Goal: Information Seeking & Learning: Check status

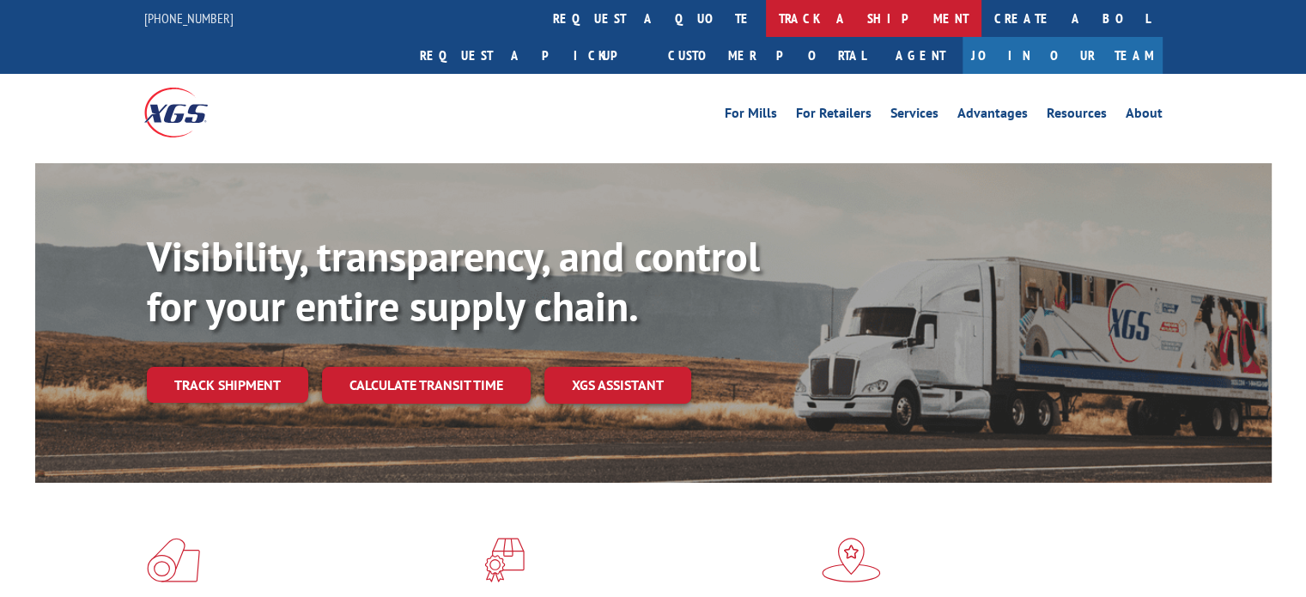
click at [766, 15] on link "track a shipment" at bounding box center [874, 18] width 216 height 37
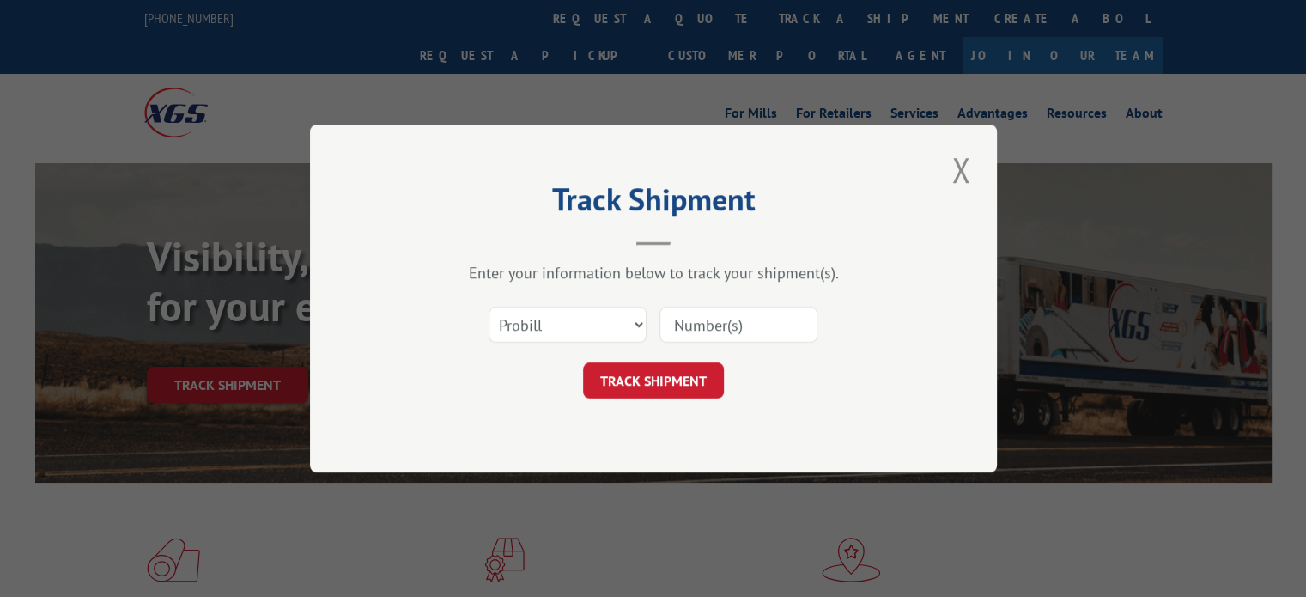
click at [732, 313] on input at bounding box center [739, 325] width 158 height 36
paste input "17536290"
type input "17536290"
click at [647, 381] on button "TRACK SHIPMENT" at bounding box center [653, 380] width 141 height 36
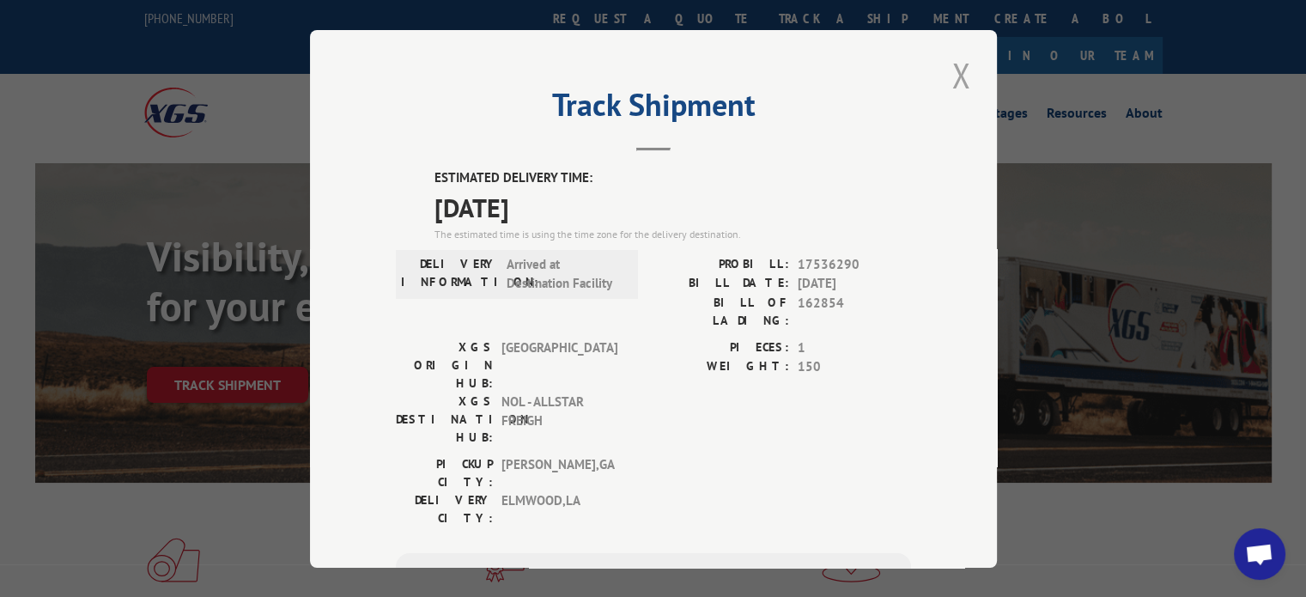
click at [947, 71] on button "Close modal" at bounding box center [961, 75] width 29 height 47
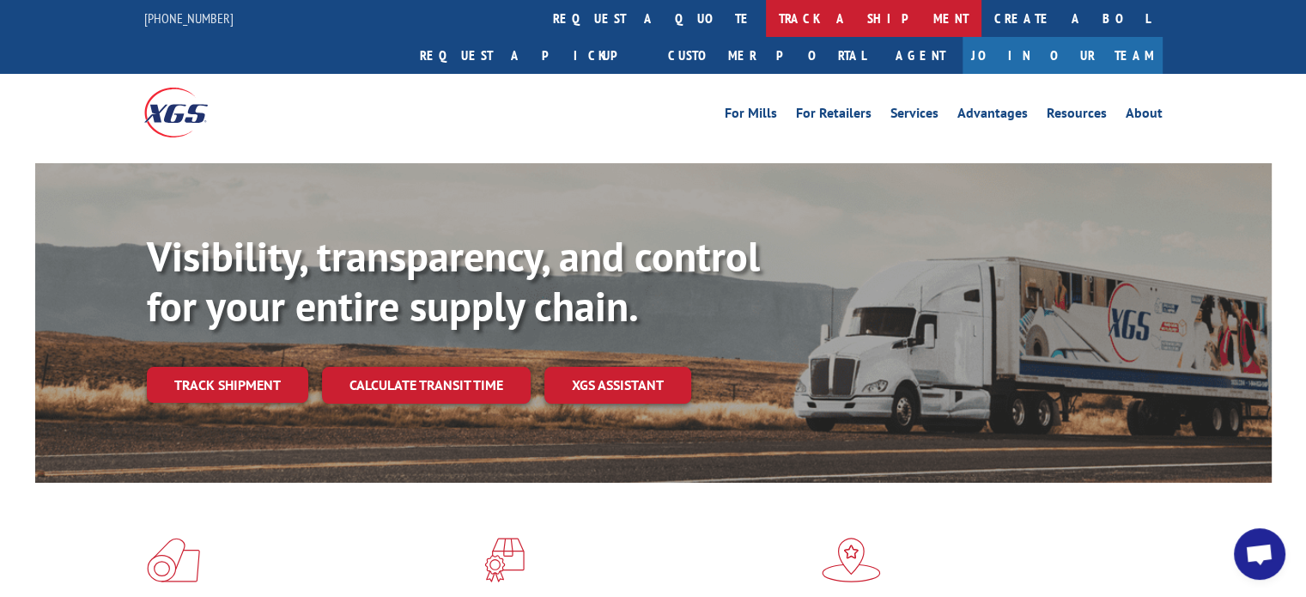
click at [766, 20] on link "track a shipment" at bounding box center [874, 18] width 216 height 37
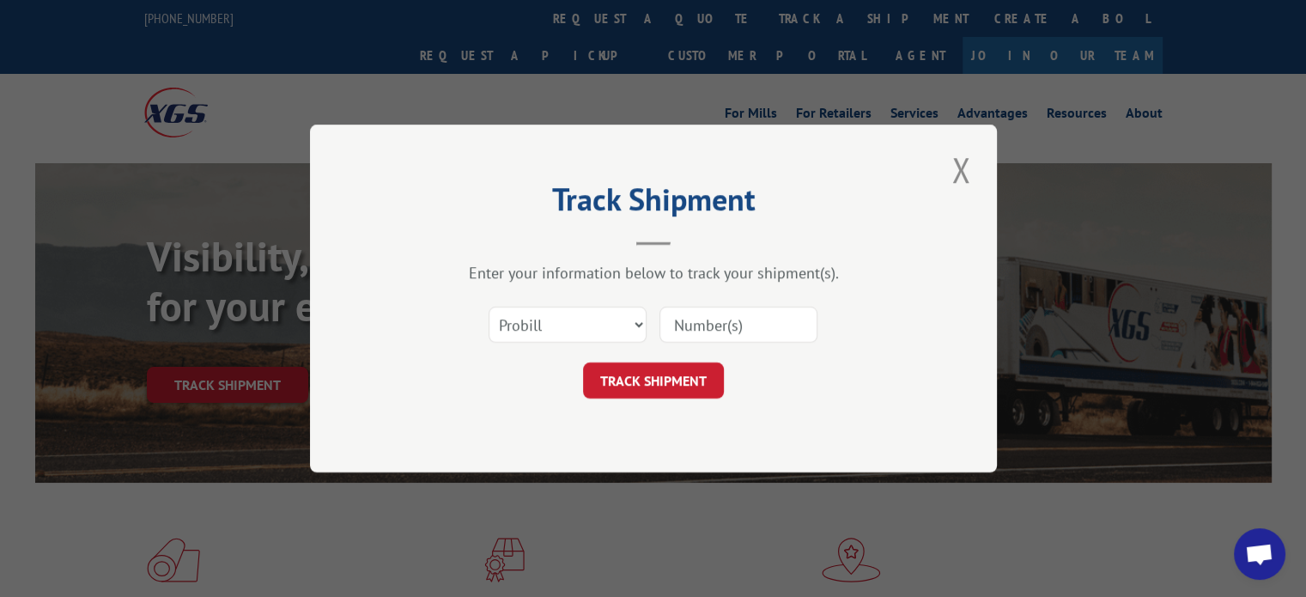
click at [714, 314] on input at bounding box center [739, 325] width 158 height 36
paste input "17513526"
type input "17513526"
click at [643, 396] on button "TRACK SHIPMENT" at bounding box center [653, 380] width 141 height 36
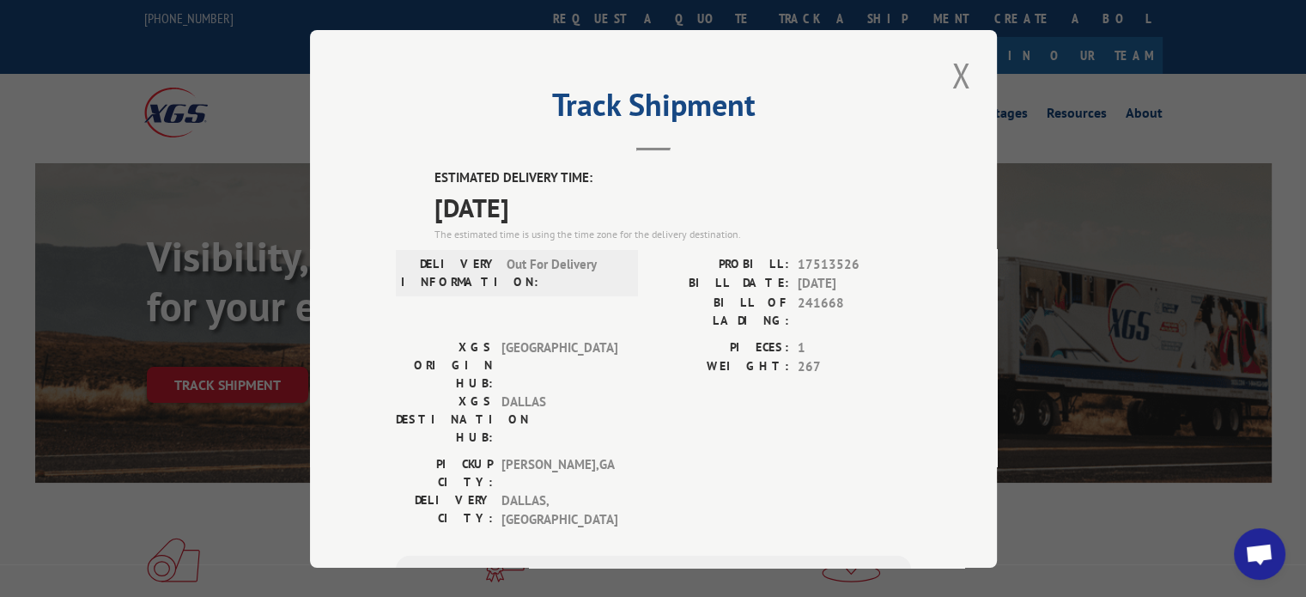
click at [969, 76] on div "Track Shipment ESTIMATED DELIVERY TIME: [DATE] The estimated time is using the …" at bounding box center [653, 299] width 687 height 538
click at [962, 70] on button "Close modal" at bounding box center [961, 75] width 29 height 47
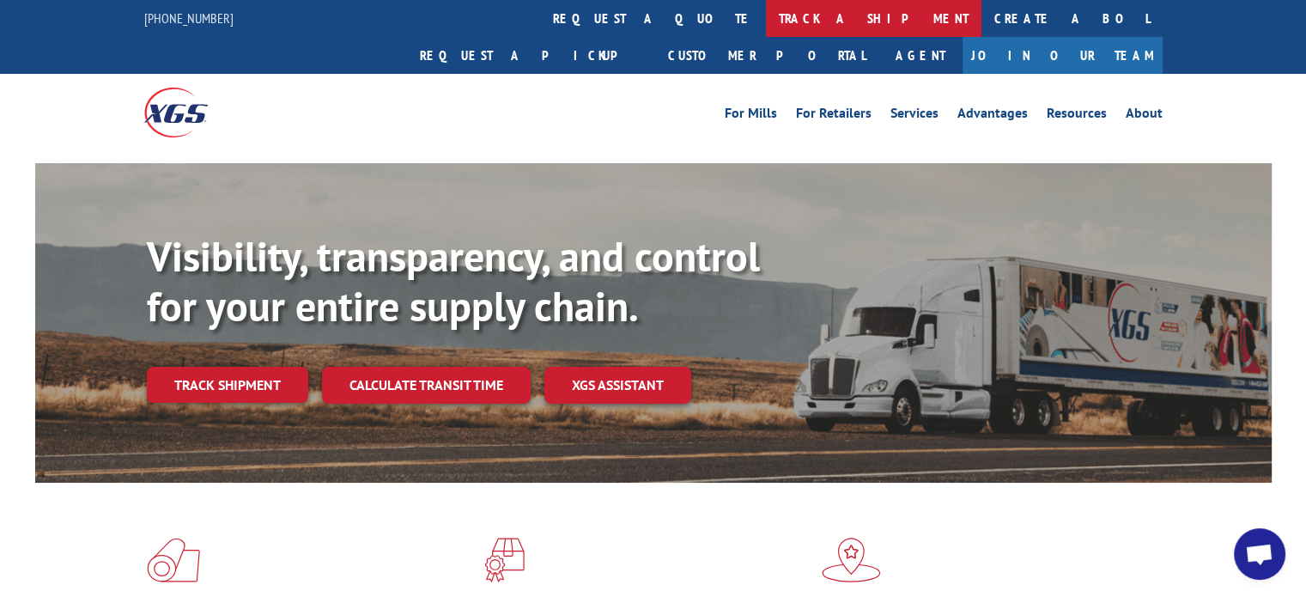
click at [766, 15] on link "track a shipment" at bounding box center [874, 18] width 216 height 37
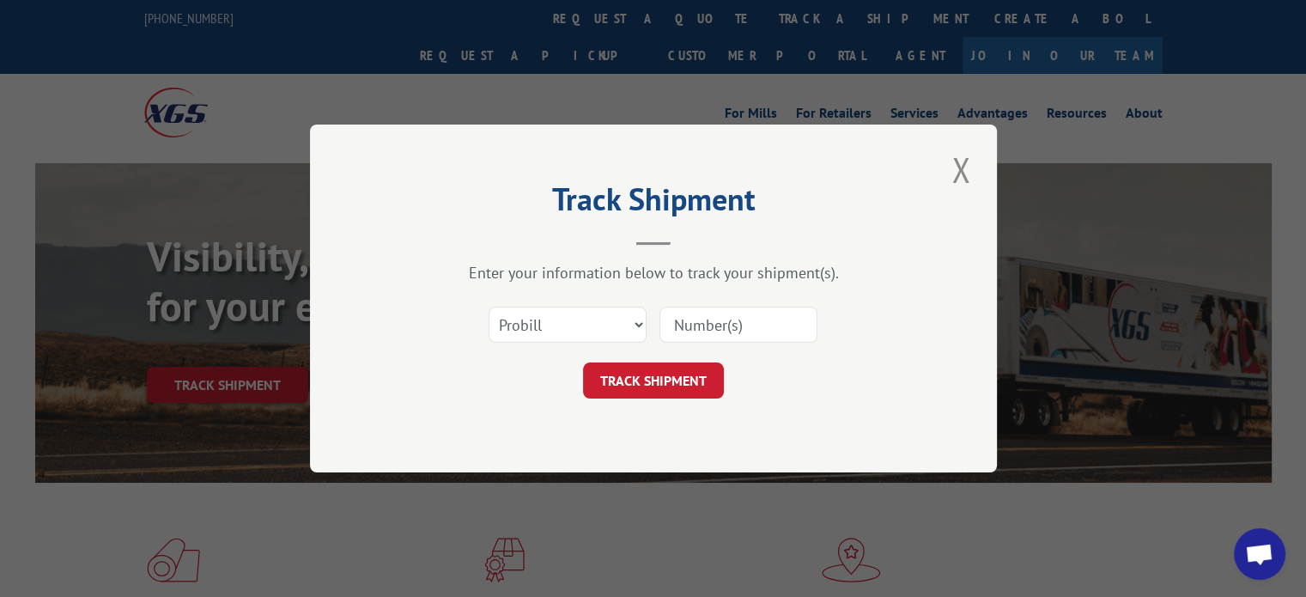
click at [713, 332] on input at bounding box center [739, 325] width 158 height 36
paste input "17508233"
type input "17508233"
click at [663, 369] on button "TRACK SHIPMENT" at bounding box center [653, 380] width 141 height 36
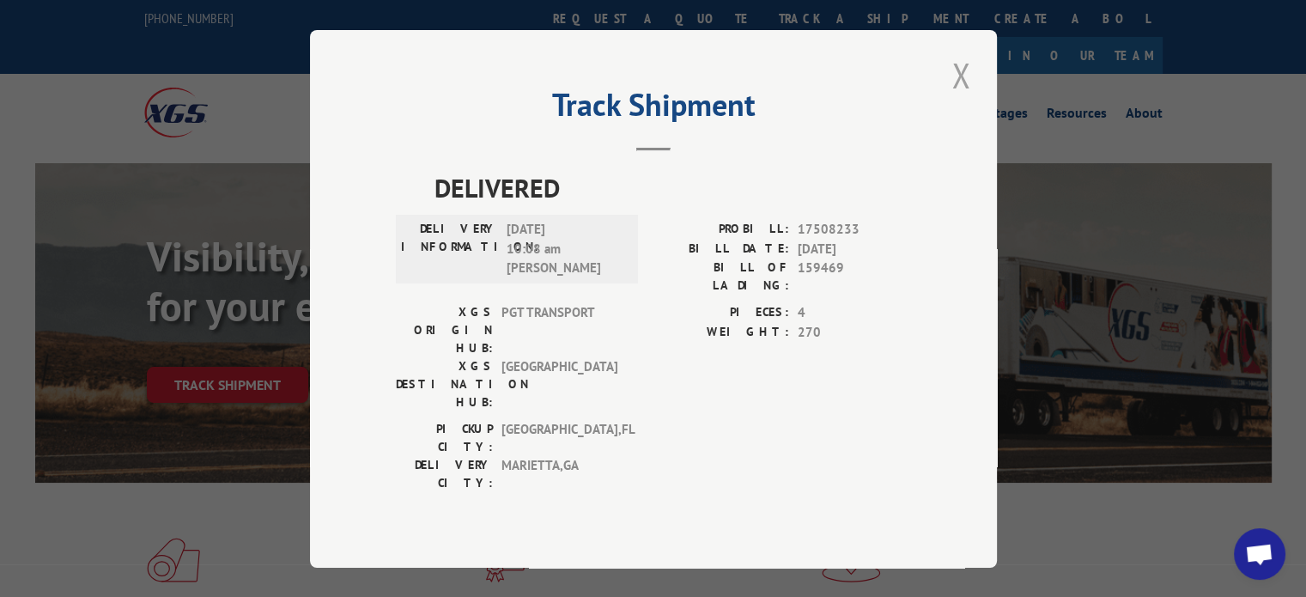
click at [962, 88] on button "Close modal" at bounding box center [961, 75] width 29 height 47
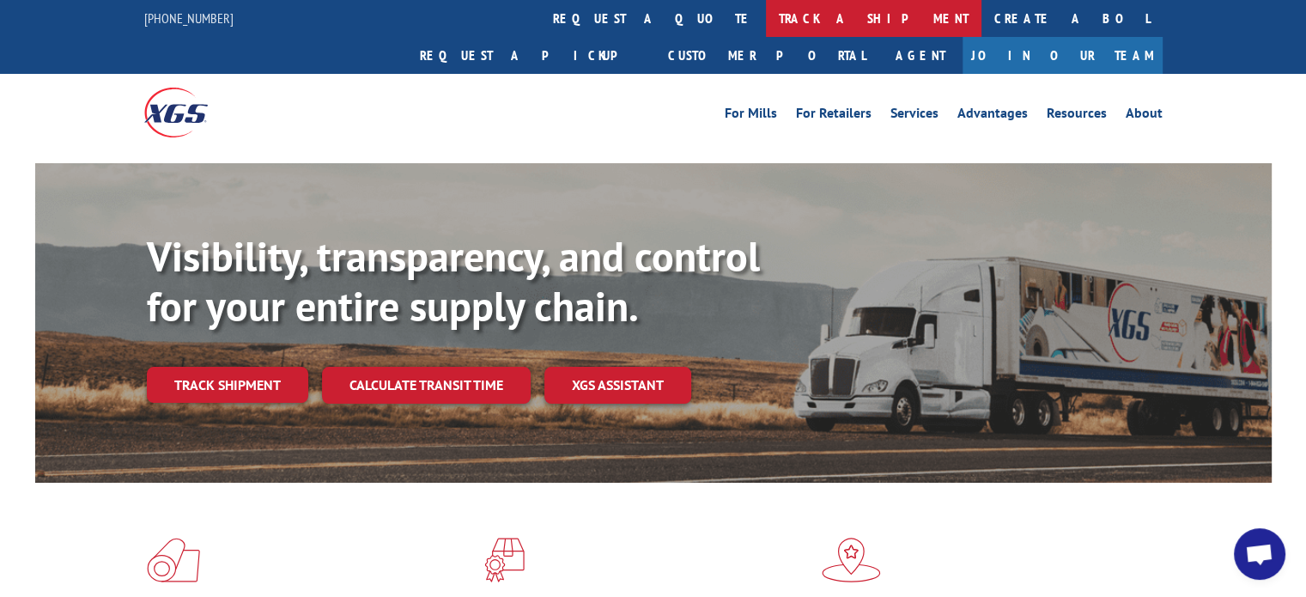
click at [766, 23] on link "track a shipment" at bounding box center [874, 18] width 216 height 37
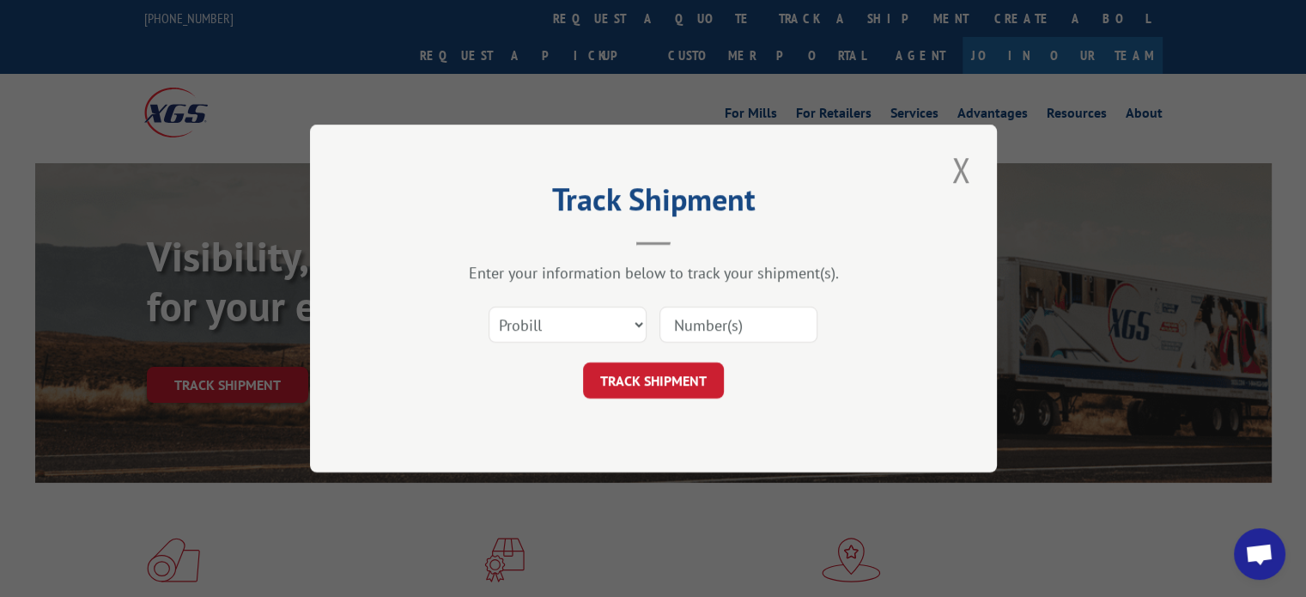
click at [694, 327] on input at bounding box center [739, 325] width 158 height 36
paste input "12958078"
type input "12958078"
click at [661, 367] on button "TRACK SHIPMENT" at bounding box center [653, 380] width 141 height 36
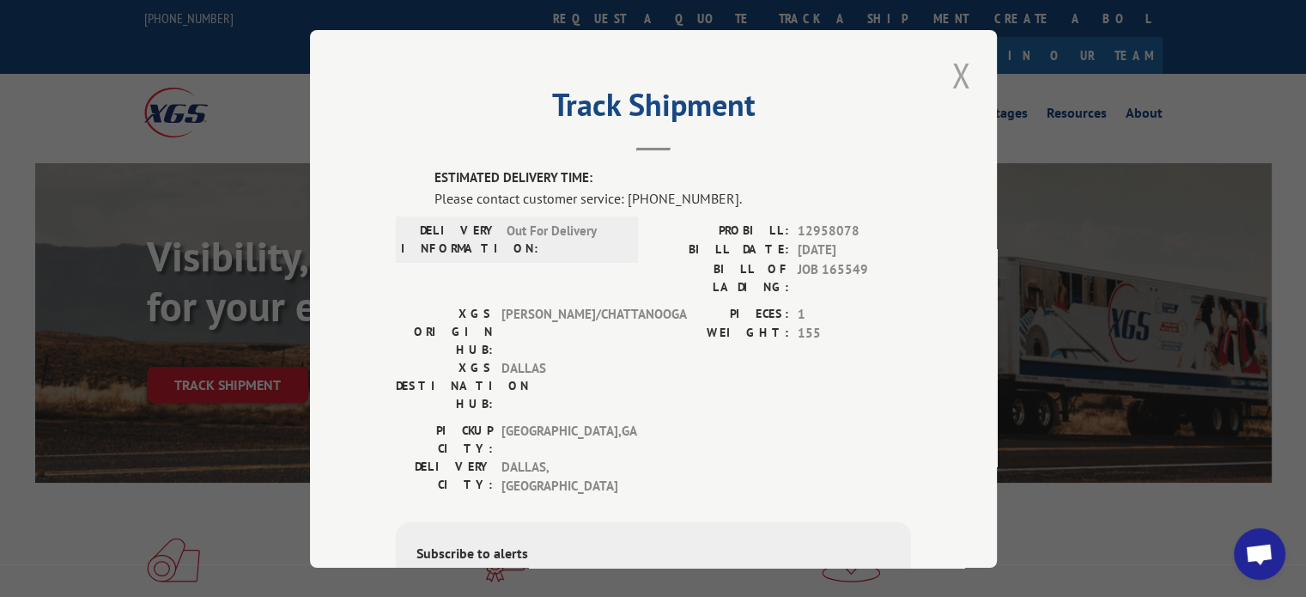
click at [948, 74] on button "Close modal" at bounding box center [961, 75] width 29 height 47
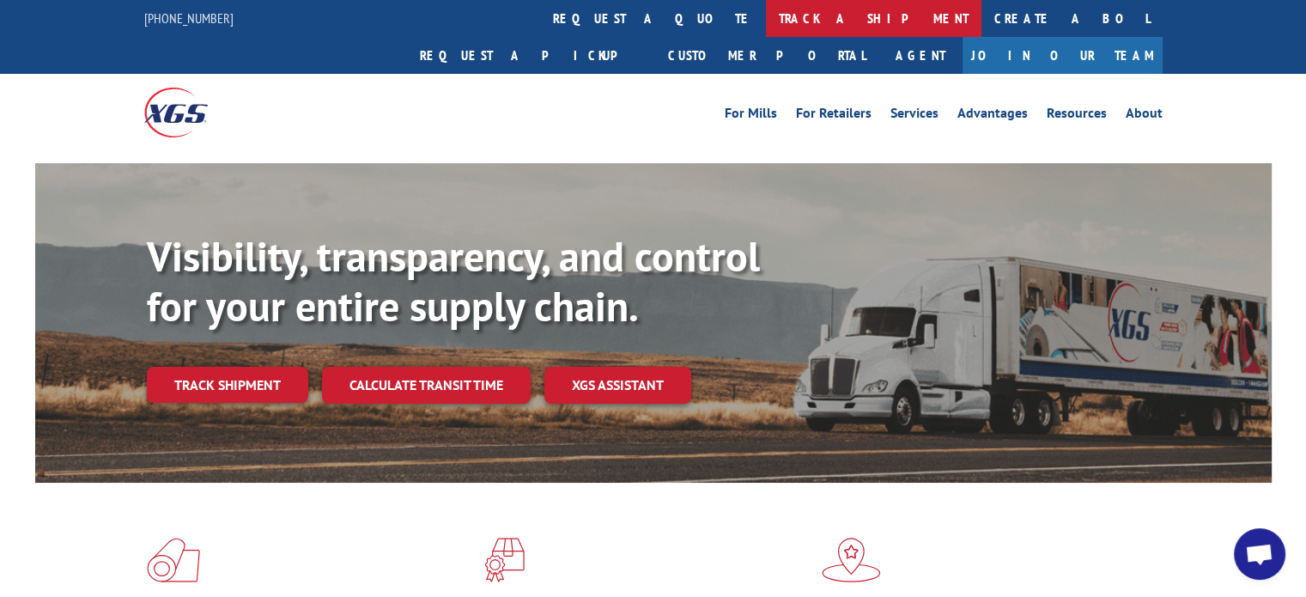
click at [766, 27] on link "track a shipment" at bounding box center [874, 18] width 216 height 37
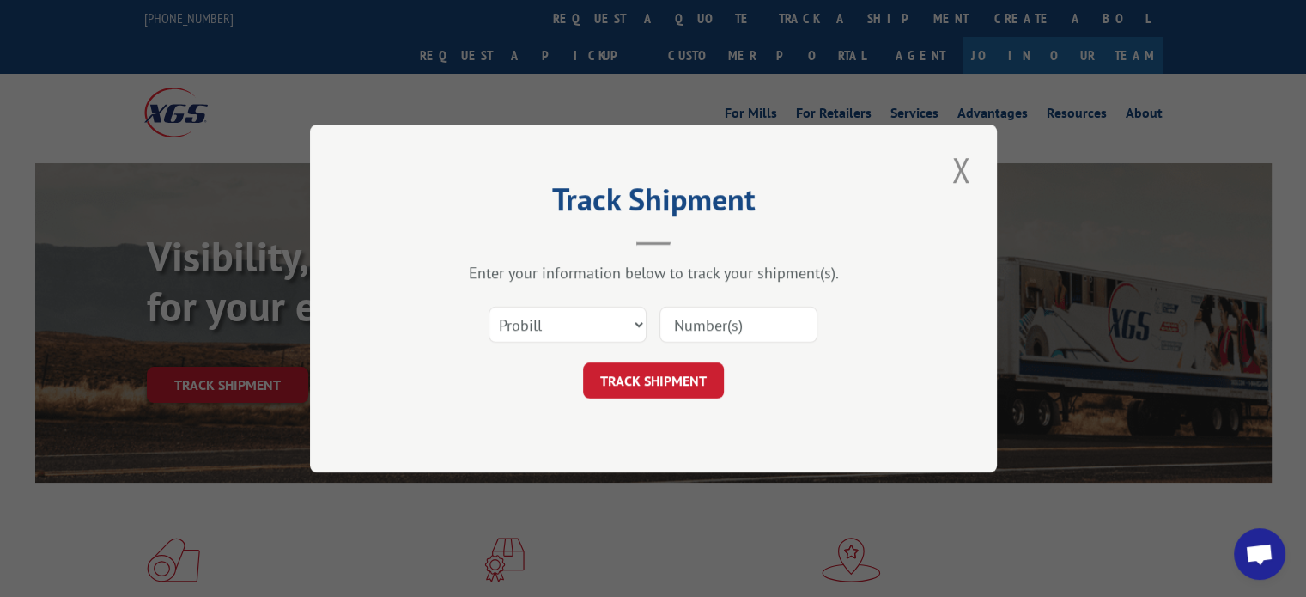
click at [728, 326] on input at bounding box center [739, 325] width 158 height 36
paste input "12958077"
type input "12958077"
click at [657, 381] on button "TRACK SHIPMENT" at bounding box center [653, 380] width 141 height 36
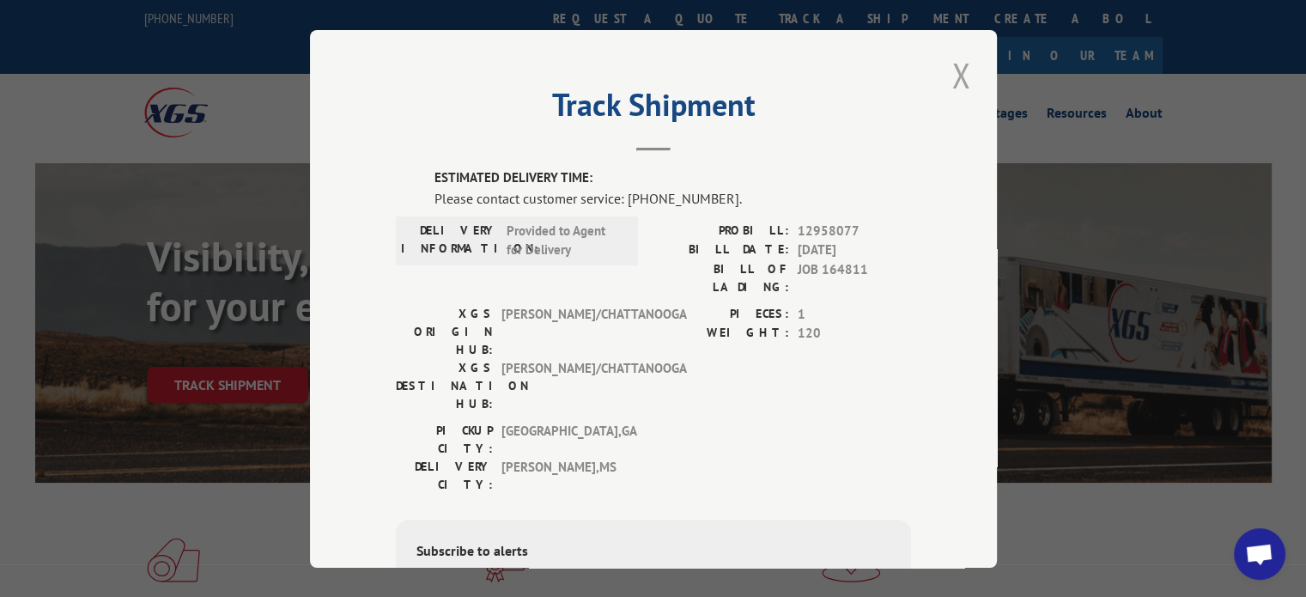
click at [955, 67] on button "Close modal" at bounding box center [961, 75] width 29 height 47
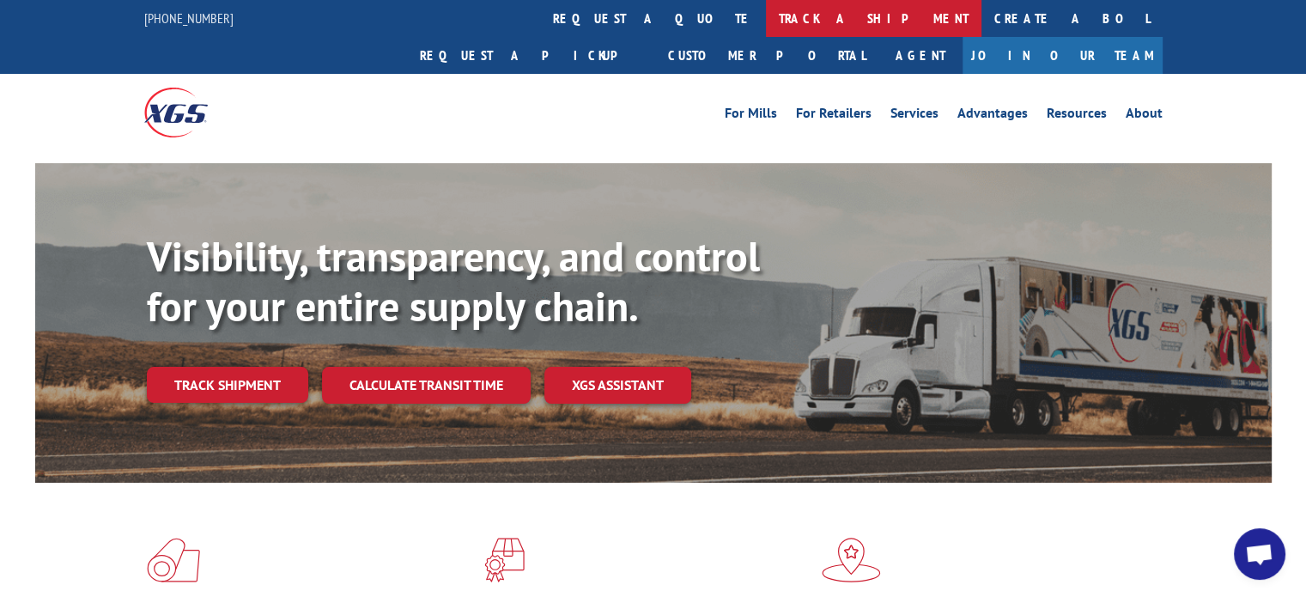
click at [766, 12] on link "track a shipment" at bounding box center [874, 18] width 216 height 37
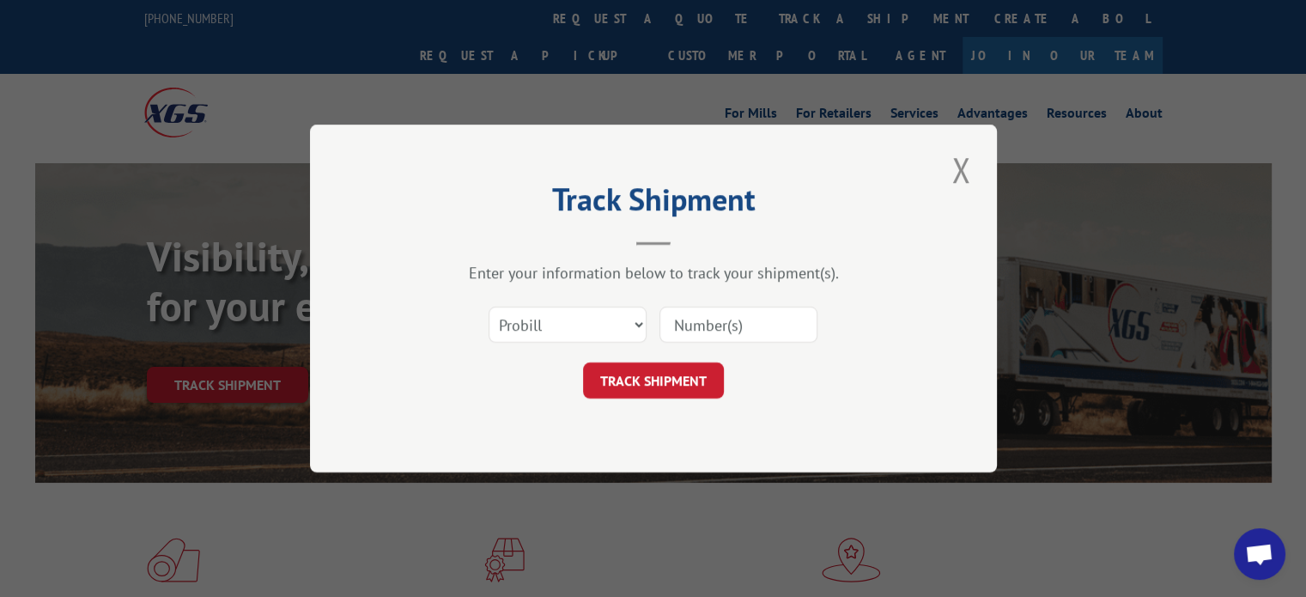
click at [737, 314] on input at bounding box center [739, 325] width 158 height 36
paste input "17512251"
type input "17512251"
click at [661, 379] on button "TRACK SHIPMENT" at bounding box center [653, 380] width 141 height 36
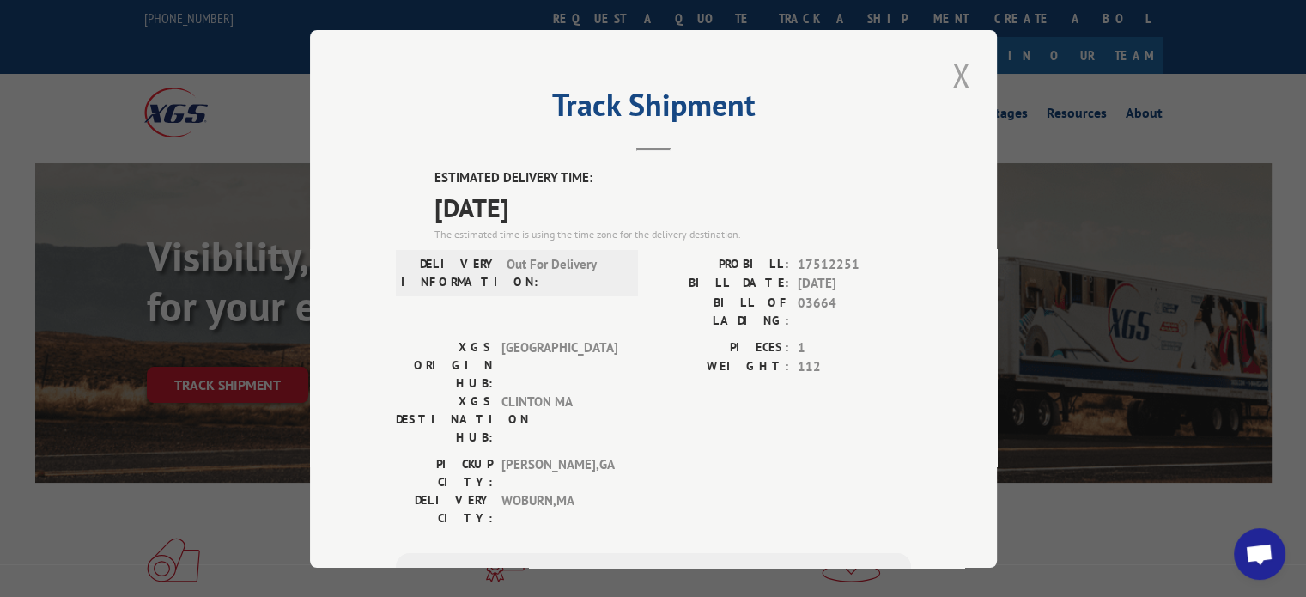
click at [955, 72] on button "Close modal" at bounding box center [961, 75] width 29 height 47
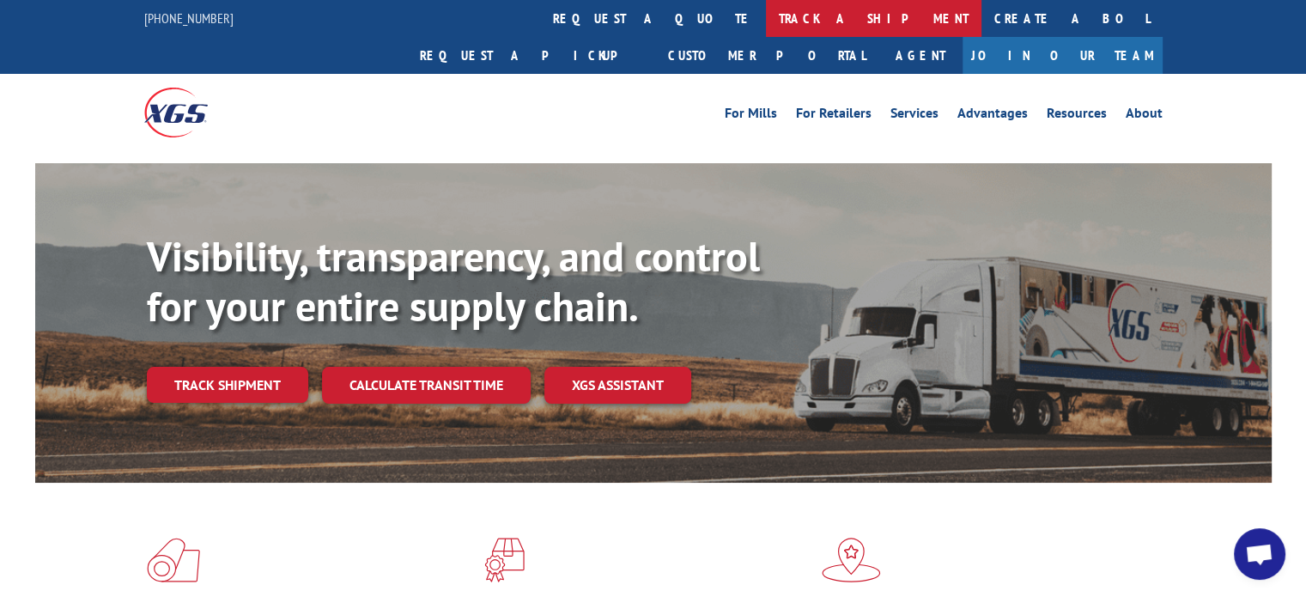
click at [766, 27] on link "track a shipment" at bounding box center [874, 18] width 216 height 37
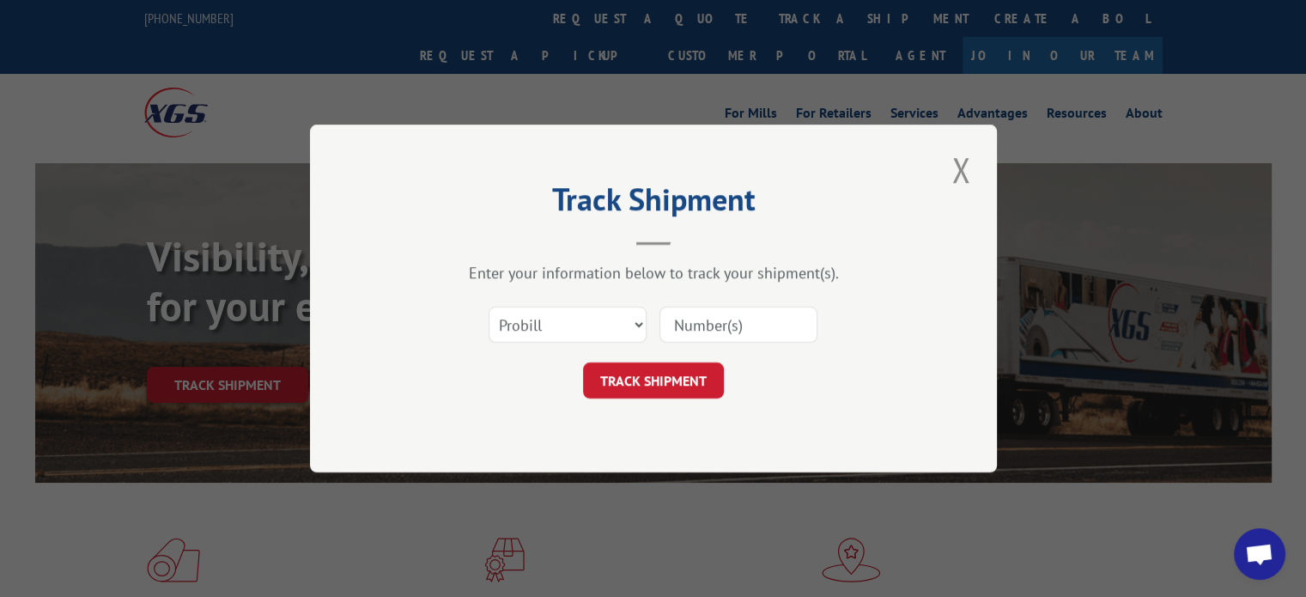
click at [717, 326] on input at bounding box center [739, 325] width 158 height 36
paste input "15095758"
type input "15095758"
click at [662, 372] on button "TRACK SHIPMENT" at bounding box center [653, 380] width 141 height 36
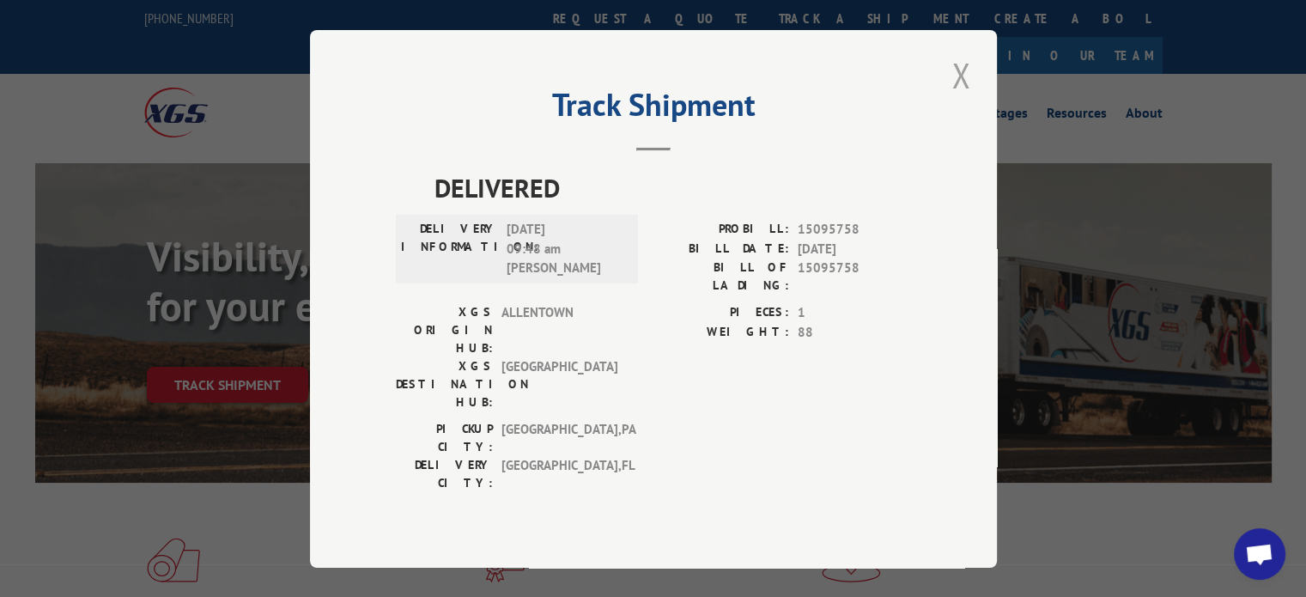
click at [963, 99] on button "Close modal" at bounding box center [961, 75] width 29 height 47
